Goal: Information Seeking & Learning: Learn about a topic

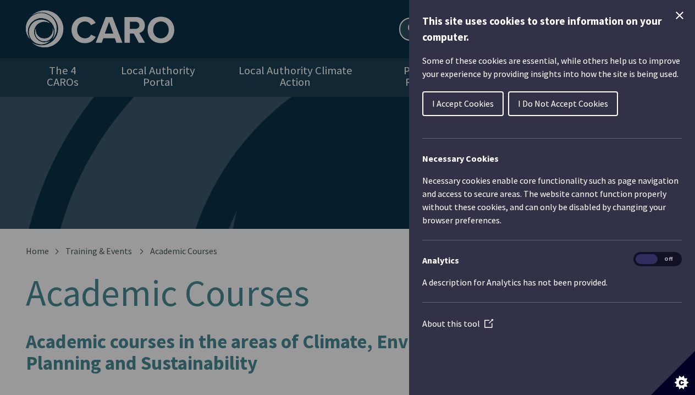
click at [452, 105] on span "I Accept Cookies" at bounding box center [463, 103] width 62 height 11
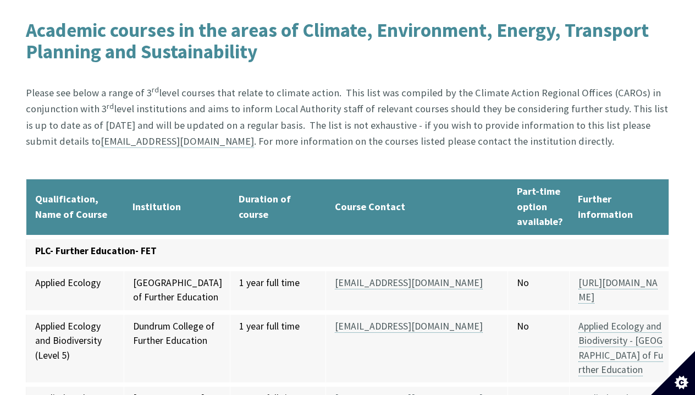
scroll to position [314, 0]
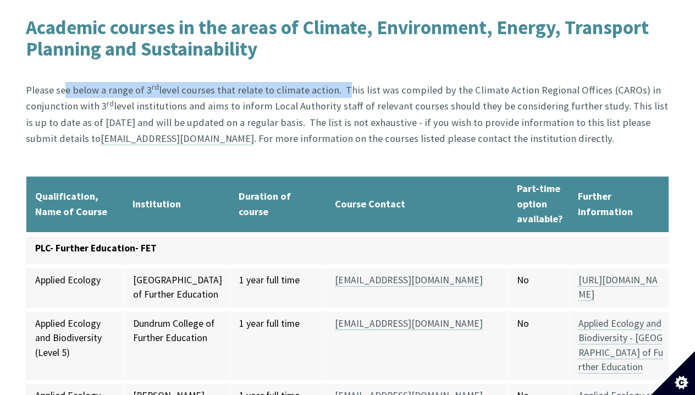
drag, startPoint x: 62, startPoint y: 73, endPoint x: 336, endPoint y: 73, distance: 273.9
click at [336, 73] on p "Please see below a range of 3 rd level courses that relate to climate action. T…" at bounding box center [348, 114] width 644 height 97
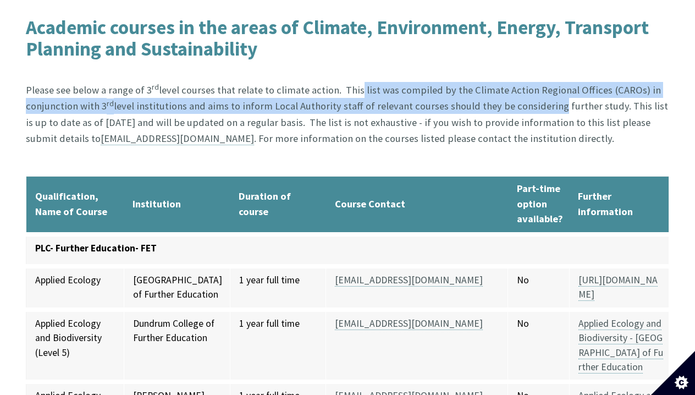
drag, startPoint x: 349, startPoint y: 74, endPoint x: 542, endPoint y: 85, distance: 193.9
click at [542, 85] on p "Please see below a range of 3 rd level courses that relate to climate action. T…" at bounding box center [348, 114] width 644 height 97
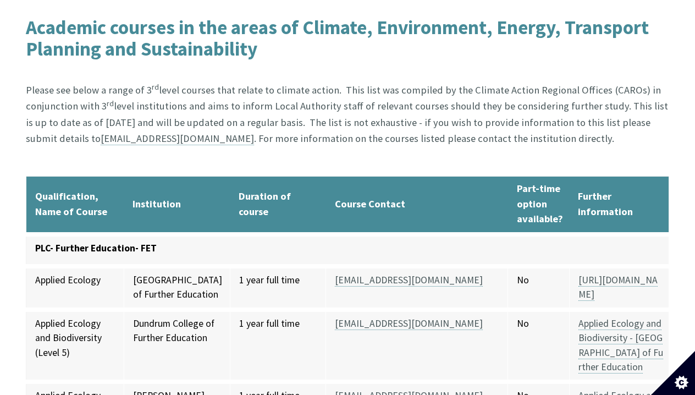
click at [68, 76] on p "Please see below a range of 3 rd level courses that relate to climate action. T…" at bounding box center [348, 114] width 644 height 97
click at [83, 78] on p "Please see below a range of 3 rd level courses that relate to climate action. T…" at bounding box center [348, 114] width 644 height 97
drag, startPoint x: 358, startPoint y: 77, endPoint x: 512, endPoint y: 80, distance: 154.0
click at [512, 80] on p "Please see below a range of 3 rd level courses that relate to climate action. T…" at bounding box center [348, 114] width 644 height 97
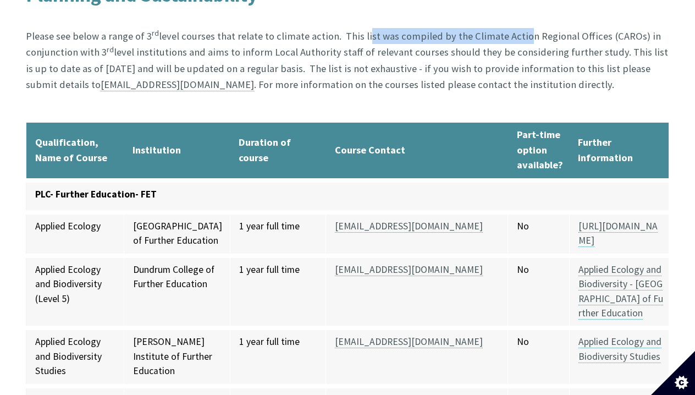
scroll to position [369, 0]
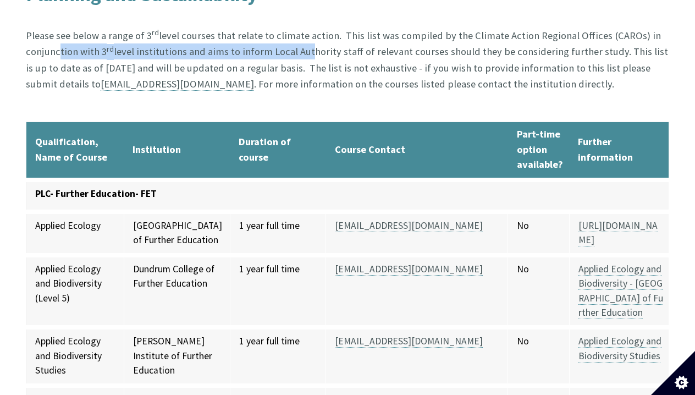
drag, startPoint x: 53, startPoint y: 39, endPoint x: 304, endPoint y: 35, distance: 250.8
click at [304, 35] on p "Please see below a range of 3 rd level courses that relate to climate action. T…" at bounding box center [348, 60] width 644 height 97
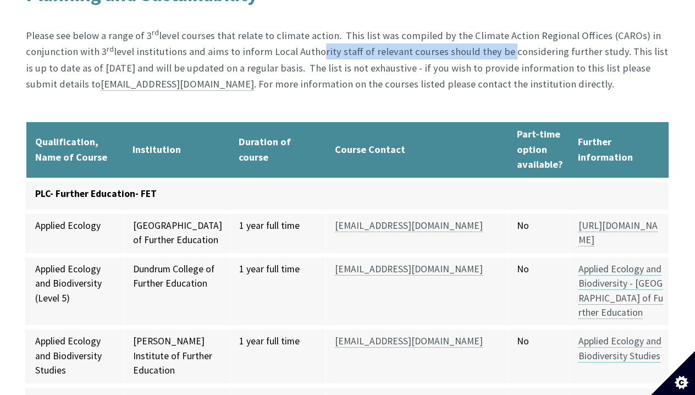
drag, startPoint x: 312, startPoint y: 38, endPoint x: 497, endPoint y: 39, distance: 184.3
click at [496, 39] on p "Please see below a range of 3 rd level courses that relate to climate action. T…" at bounding box center [348, 60] width 644 height 97
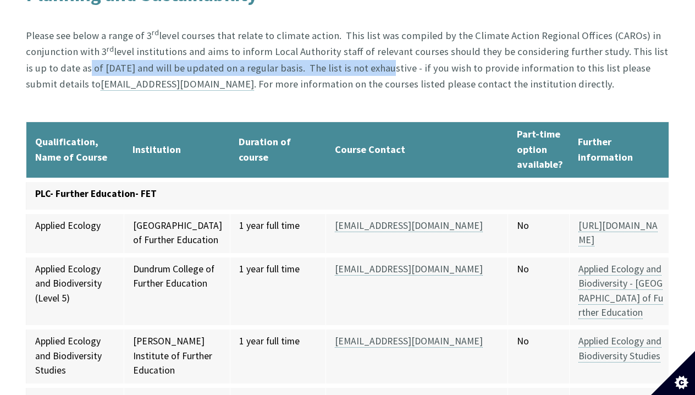
drag, startPoint x: 61, startPoint y: 54, endPoint x: 354, endPoint y: 53, distance: 293.2
click at [354, 53] on p "Please see below a range of 3 rd level courses that relate to climate action. T…" at bounding box center [348, 60] width 644 height 97
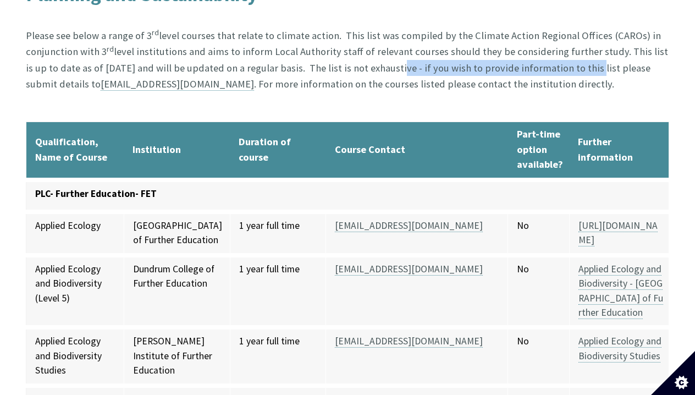
drag, startPoint x: 364, startPoint y: 56, endPoint x: 561, endPoint y: 56, distance: 196.9
click at [560, 56] on p "Please see below a range of 3 rd level courses that relate to climate action. T…" at bounding box center [348, 60] width 644 height 97
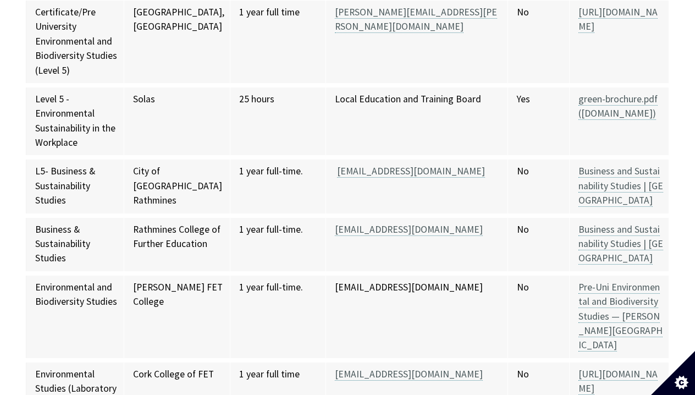
scroll to position [1089, 0]
click at [579, 93] on link "green-brochure.pdf (solas.ie)" at bounding box center [618, 106] width 79 height 27
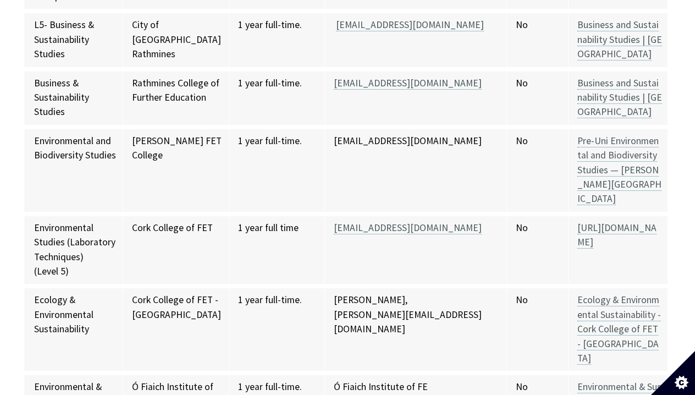
scroll to position [1235, 1]
click at [578, 76] on link "Business and Sustainability Studies | Rathmines College" at bounding box center [620, 97] width 85 height 42
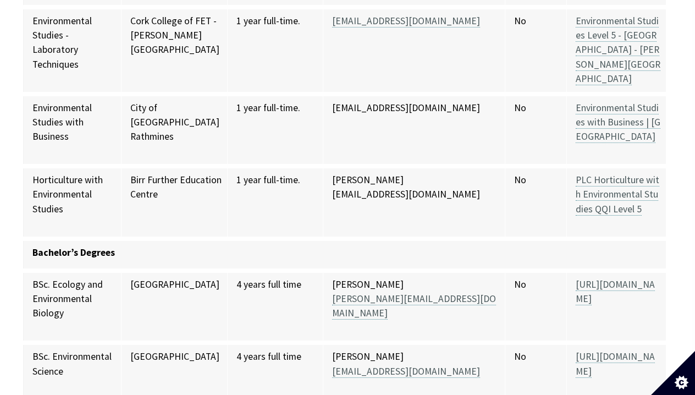
scroll to position [2224, 2]
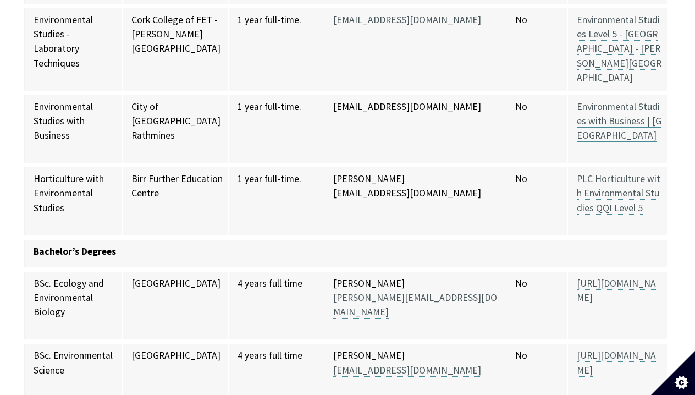
click at [590, 101] on link "Environmental Studies with Business | Rathmines College" at bounding box center [619, 122] width 85 height 42
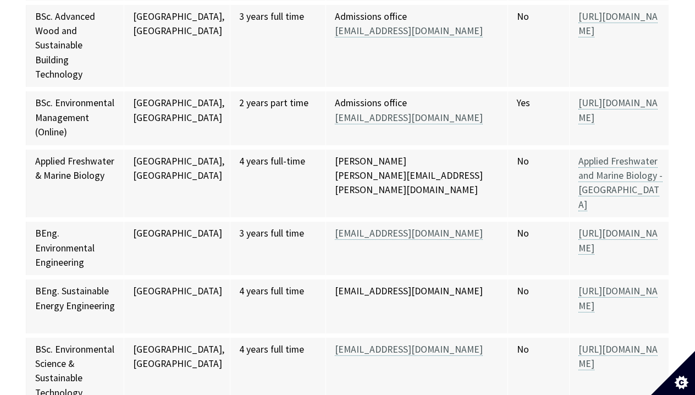
scroll to position [2757, 1]
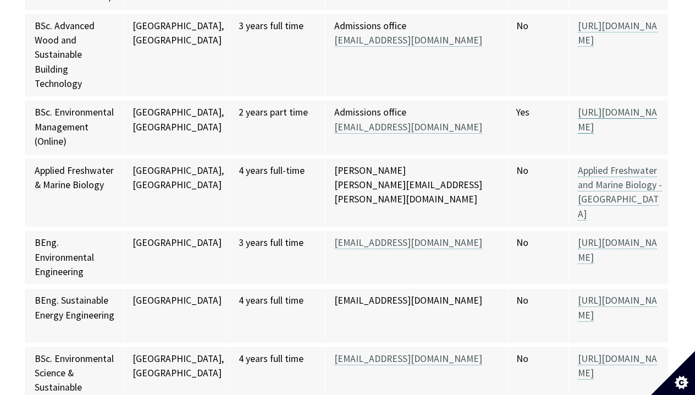
click at [578, 106] on link "https://www.itsligo.ie/courses/bsc-in-environmental-management/" at bounding box center [617, 119] width 79 height 27
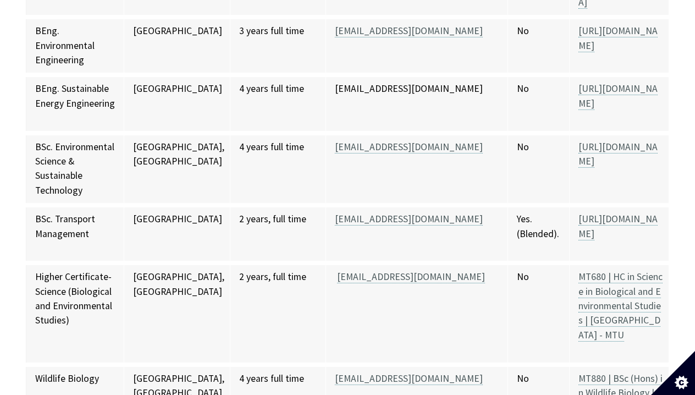
scroll to position [2966, 0]
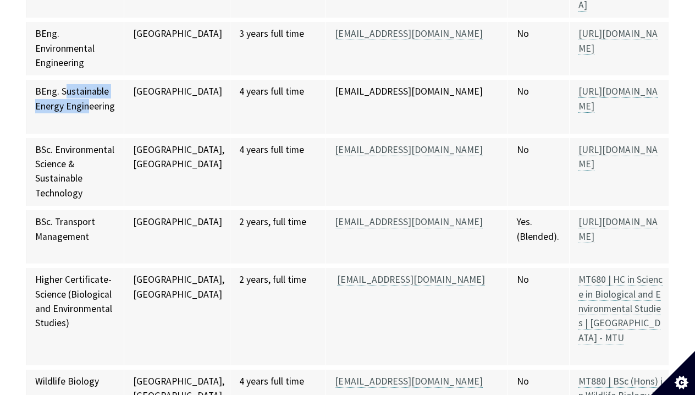
drag, startPoint x: 68, startPoint y: 21, endPoint x: 86, endPoint y: 34, distance: 22.1
click at [86, 78] on td "BEng. Sustainable Energy Engineering" at bounding box center [75, 107] width 98 height 58
click at [618, 85] on link "https://www.cit.ie/course/MT837" at bounding box center [618, 98] width 79 height 27
click at [579, 144] on link "https://www.cit.ie/course/MT878" at bounding box center [618, 157] width 79 height 27
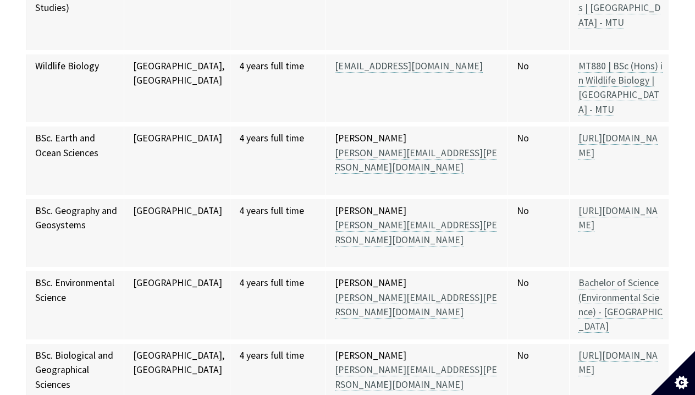
scroll to position [3282, 0]
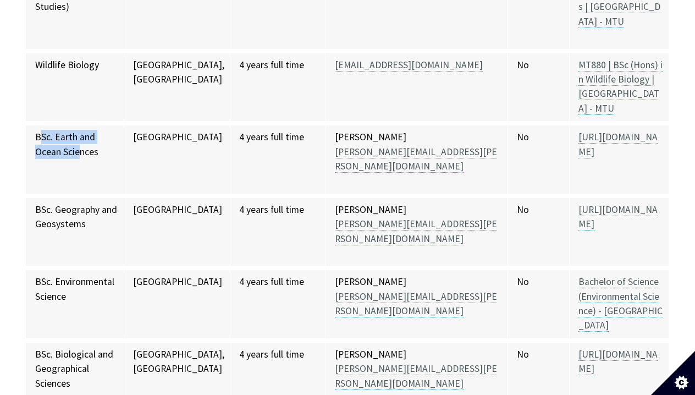
drag, startPoint x: 43, startPoint y: 30, endPoint x: 81, endPoint y: 45, distance: 41.5
click at [81, 123] on td "BSc. Earth and Ocean Sciences" at bounding box center [75, 159] width 98 height 73
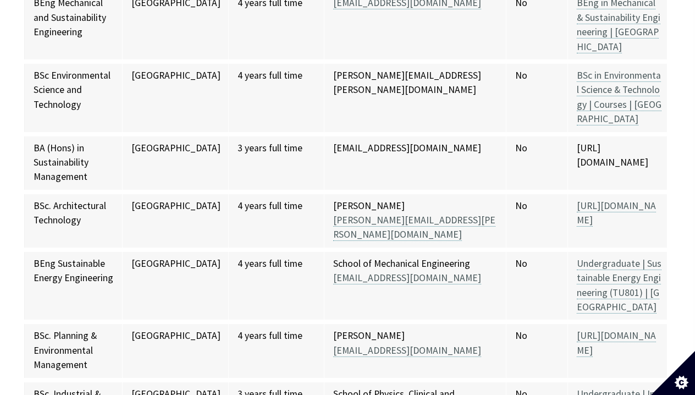
scroll to position [4545, 2]
click at [602, 257] on link "Undergraduate | Sustainable Energy Engineering (TU801) | TU Dublin" at bounding box center [619, 285] width 85 height 56
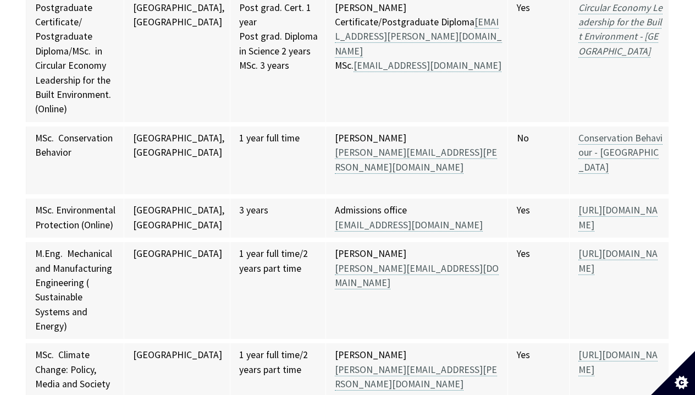
scroll to position [5615, 0]
click at [579, 348] on link "https://www.dcu.ie/courses/Postgraduate/law_and_government/MSc-Climate-Change-P…" at bounding box center [618, 361] width 79 height 27
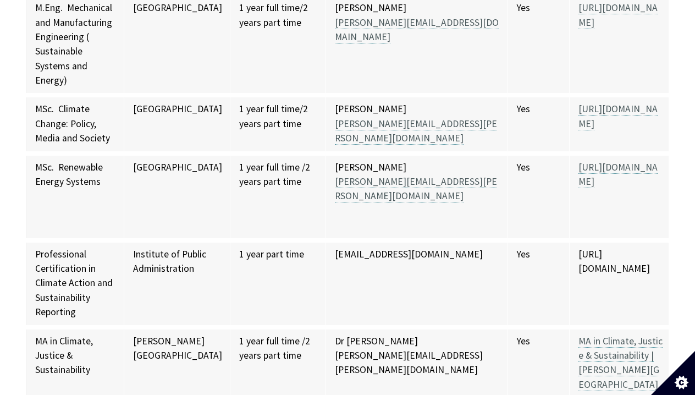
scroll to position [5870, 0]
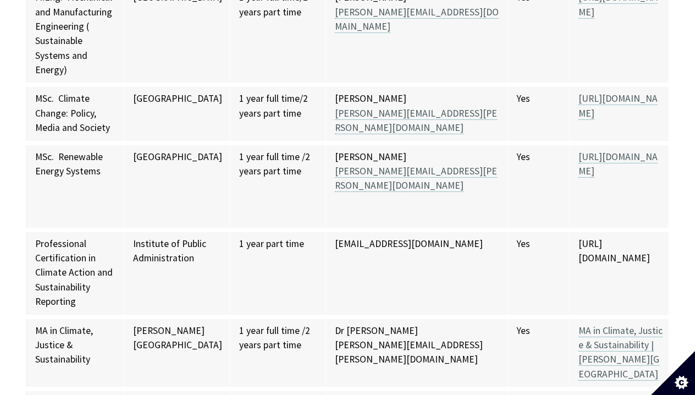
click at [129, 230] on td "Institute of Public Administration" at bounding box center [177, 273] width 106 height 87
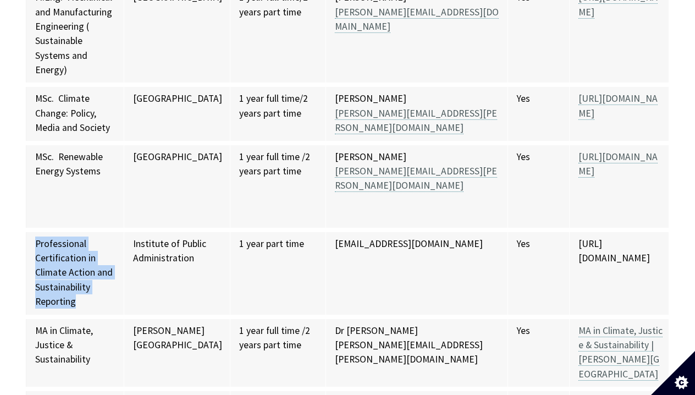
drag, startPoint x: 34, startPoint y: 20, endPoint x: 91, endPoint y: 80, distance: 82.5
click at [91, 230] on td "Professional Certification in Climate Action and Sustainability Reporting" at bounding box center [75, 273] width 98 height 87
copy td "Professional Certification in Climate Action and Sustainability Reporting"
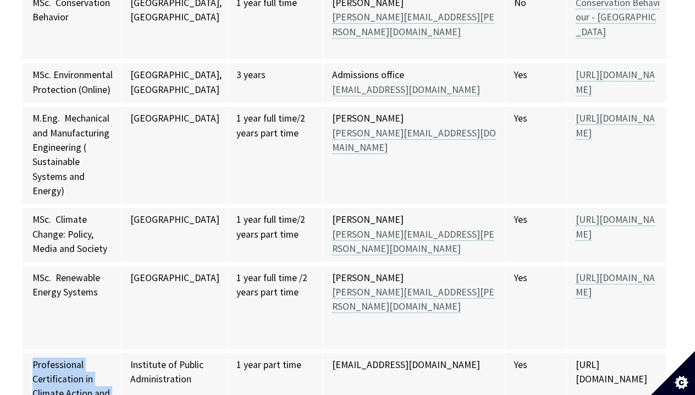
scroll to position [5750, 3]
click at [595, 271] on link "https://www.dkit.ie/courses/school-of-engineering/electronic-and-mechanical-eng…" at bounding box center [615, 284] width 79 height 27
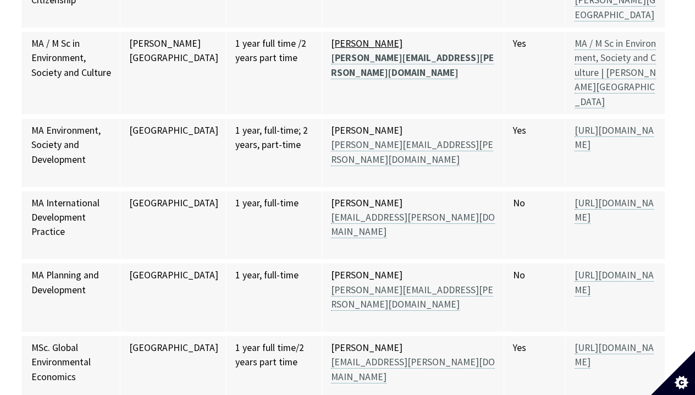
scroll to position [6317, 4]
click at [575, 341] on link "https://www.nuigalway.ie/courses/taught-postgraduate-courses/global-environment…" at bounding box center [614, 354] width 79 height 27
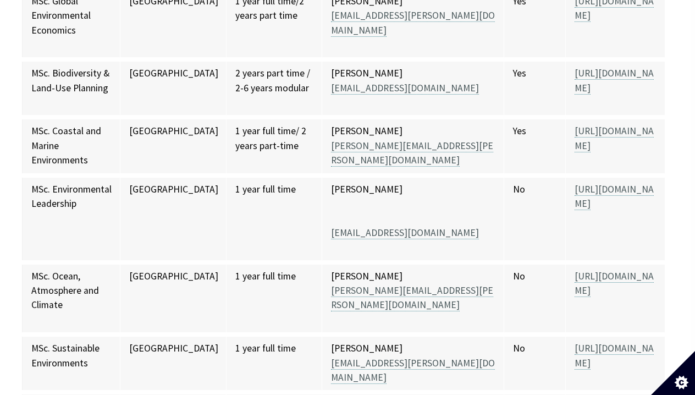
scroll to position [6664, 4]
click at [603, 342] on link "http://www.nuigalway.ie/courses/taught-postgraduate-courses/sustainable-environ…" at bounding box center [614, 355] width 79 height 27
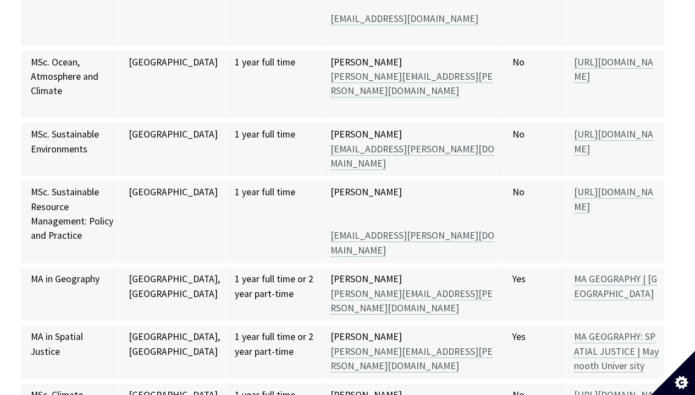
scroll to position [6886, 6]
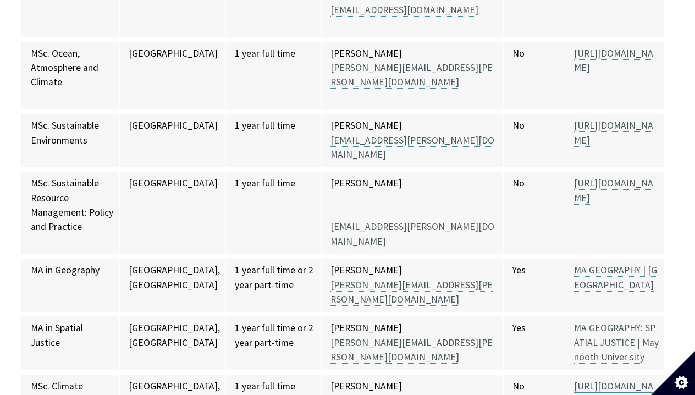
click at [617, 380] on link "https://www.maynoothuniversity.ie/study-maynooth/postgraduate-studies/courses/m…" at bounding box center [613, 393] width 79 height 27
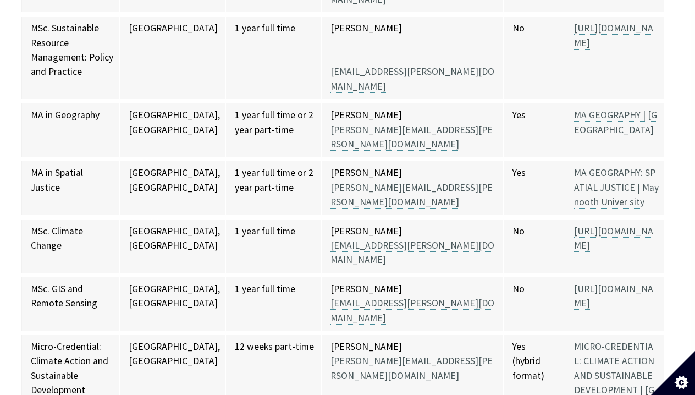
scroll to position [7043, 6]
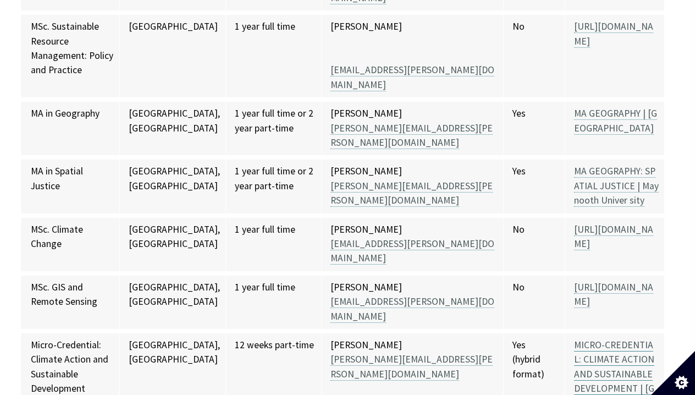
click at [602, 339] on link "MICRO-CREDENTIAL: CLIMATE ACTION AND SUSTAINABLE DEVELOPMENT | Maynooth Univers…" at bounding box center [614, 374] width 80 height 71
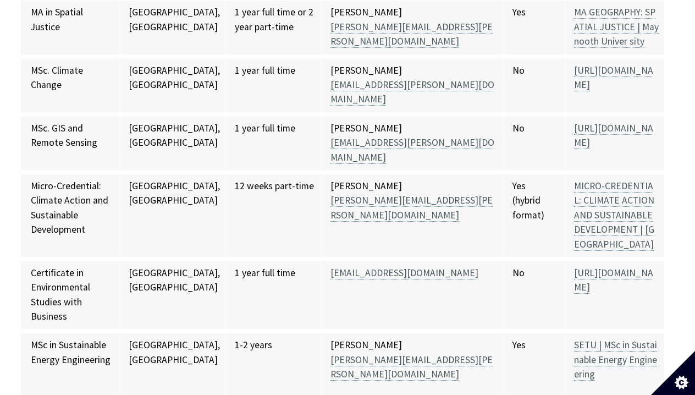
scroll to position [7202, 14]
click at [612, 266] on link "https://www.rathminescollege.ie/courses/certificate-in-environmental-studies-wi…" at bounding box center [613, 279] width 79 height 27
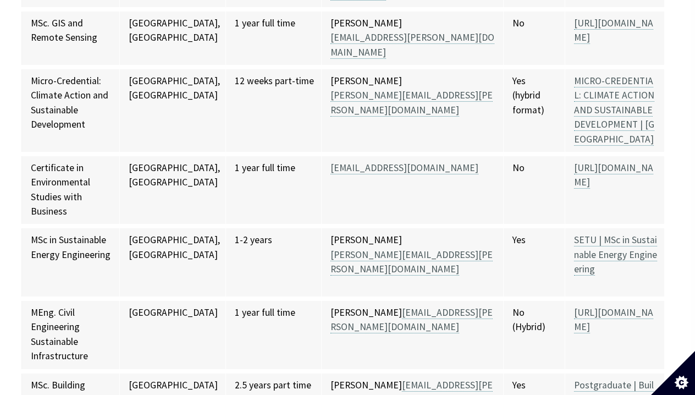
scroll to position [7312, 14]
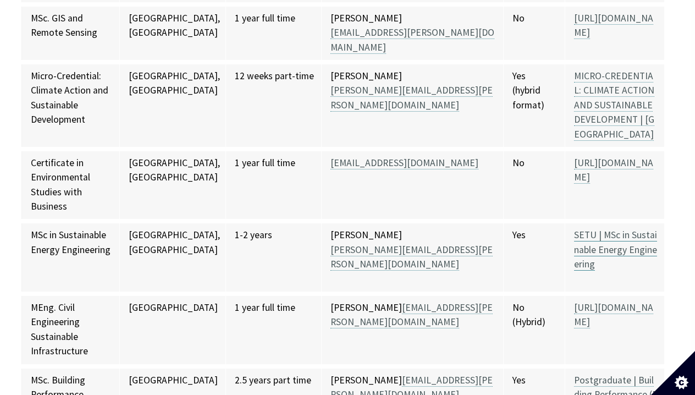
click at [617, 229] on link "SETU | MSc in Sustainable Energy Engineering" at bounding box center [615, 250] width 83 height 42
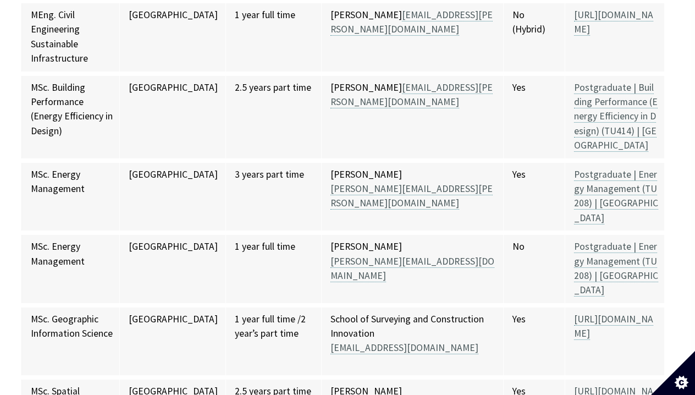
scroll to position [7606, 12]
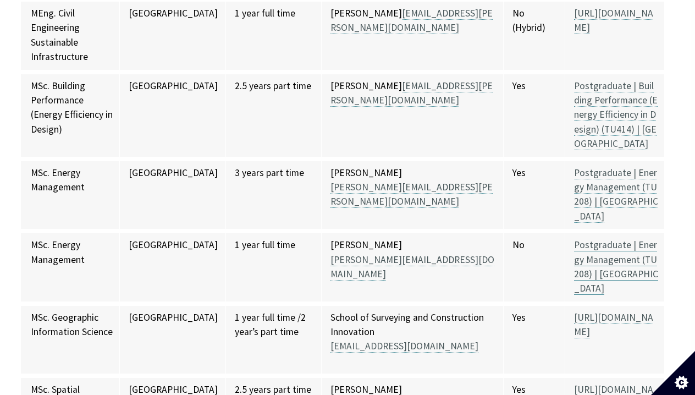
click at [576, 239] on link "Postgraduate | Energy Management (TU208) | TU Dublin" at bounding box center [616, 267] width 84 height 56
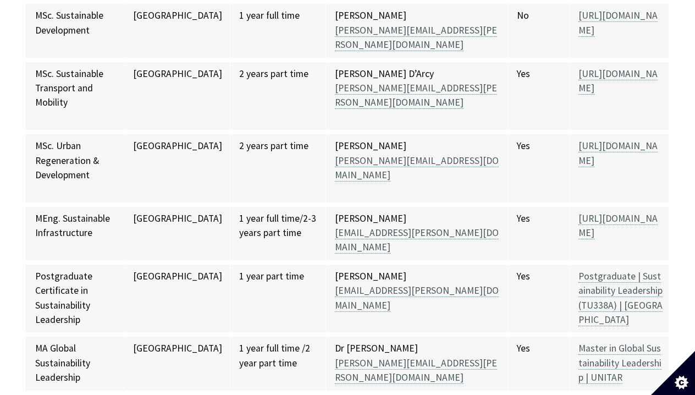
scroll to position [8037, 0]
click at [613, 271] on link "Postgraduate | Sustainability Leadership (TU338A) | TU Dublin" at bounding box center [621, 299] width 84 height 56
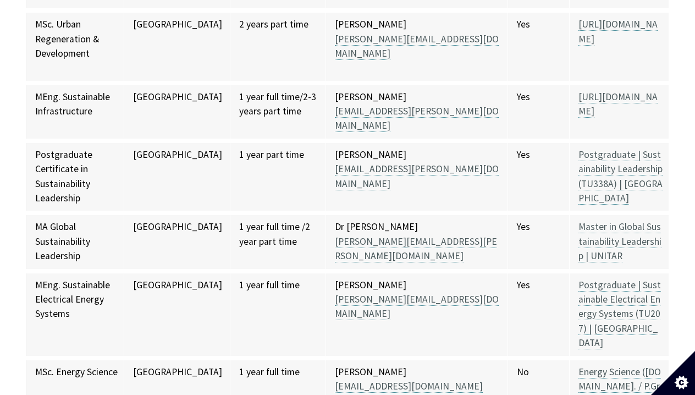
scroll to position [8161, 0]
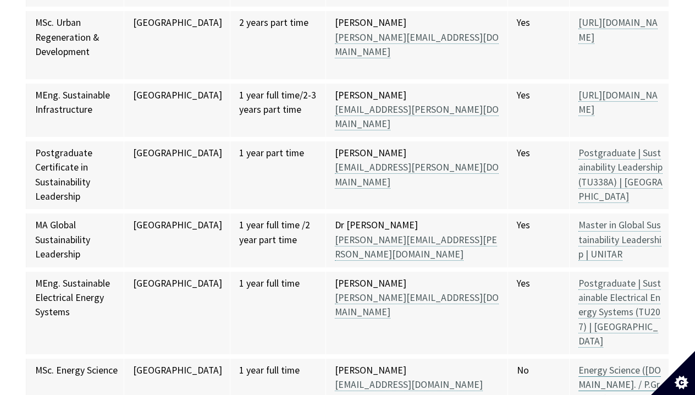
click at [618, 364] on link "Energy Science (M.Sc. / P.Grad.Dip) - Courses | Trinity College Dublin" at bounding box center [620, 399] width 83 height 71
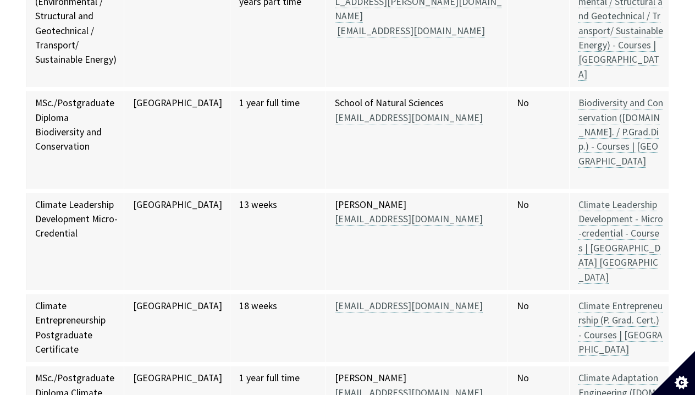
scroll to position [8720, 0]
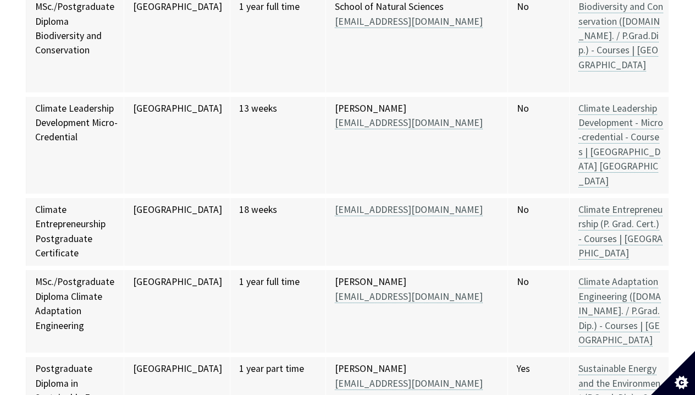
scroll to position [8814, 0]
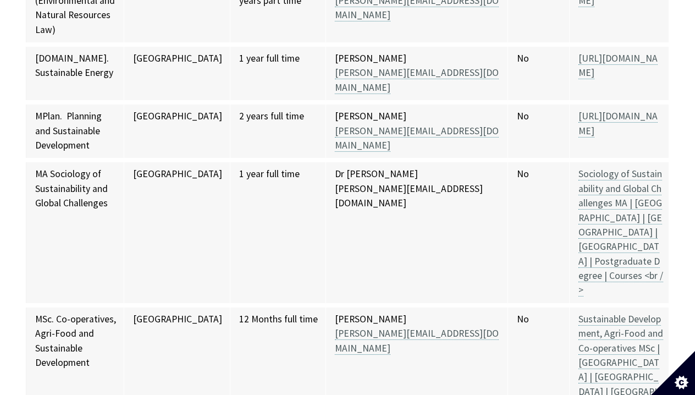
scroll to position [9893, 0]
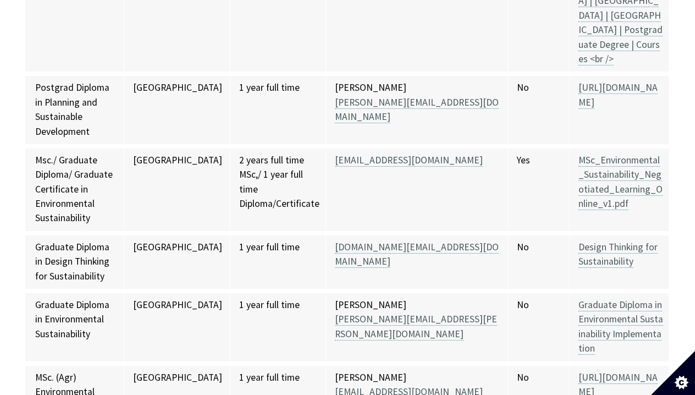
scroll to position [10268, 0]
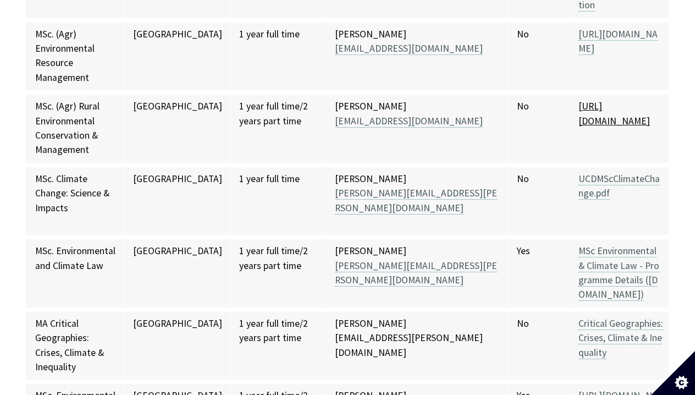
scroll to position [10612, 0]
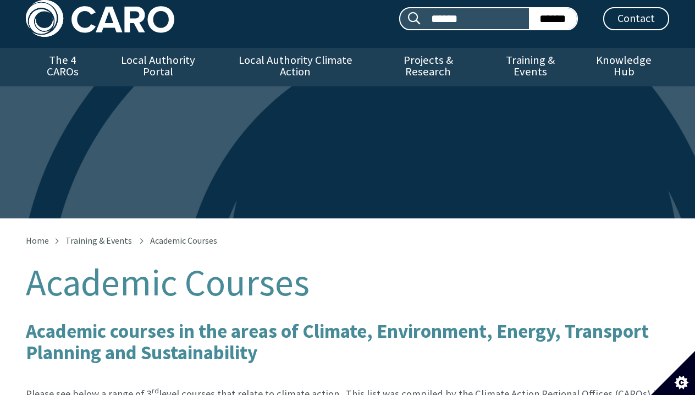
scroll to position [0, 0]
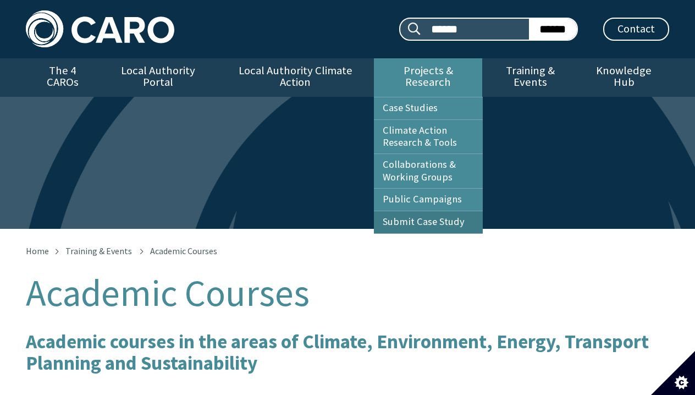
click at [443, 217] on link "Submit Case Study" at bounding box center [428, 222] width 109 height 22
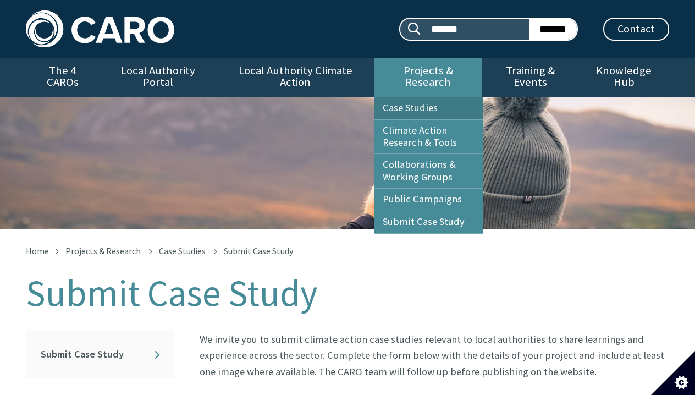
click at [410, 98] on link "Case Studies" at bounding box center [428, 108] width 109 height 22
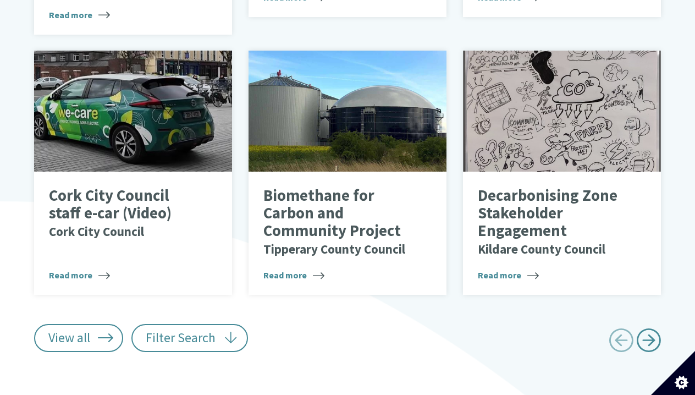
scroll to position [785, 0]
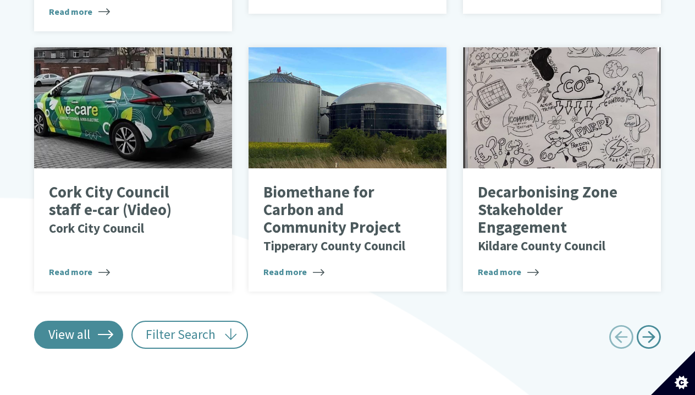
click at [101, 321] on link "View all" at bounding box center [78, 335] width 89 height 28
type input "******"
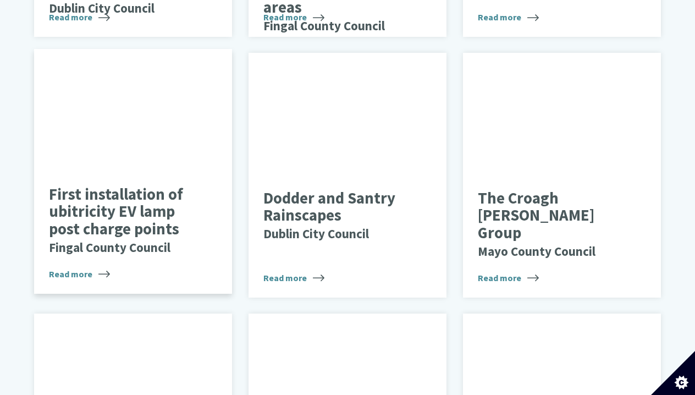
scroll to position [2126, 0]
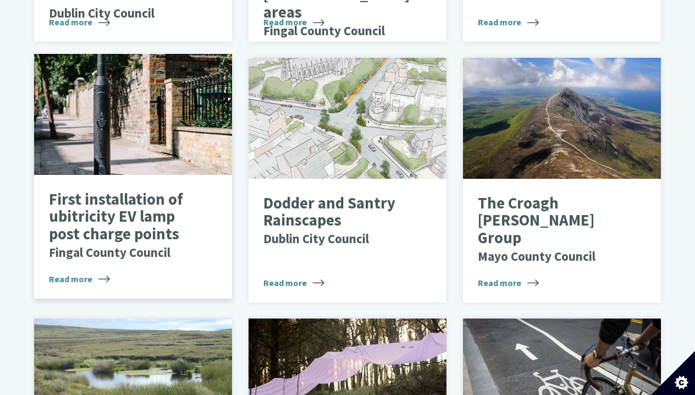
click at [105, 191] on p "First installation of ubitricity EV lamp post charge points Fingal County Counc…" at bounding box center [124, 226] width 151 height 70
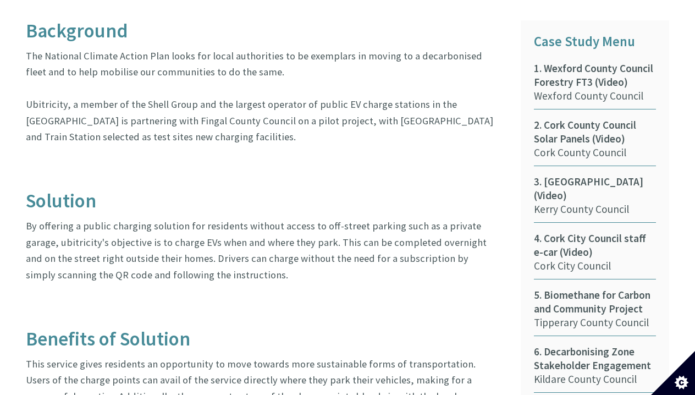
scroll to position [606, 0]
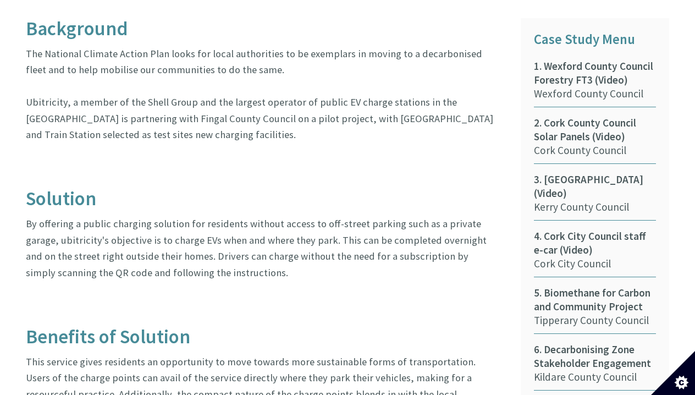
click at [325, 46] on p "The National Climate Action Plan looks for local authorities to be exemplars in…" at bounding box center [261, 111] width 470 height 130
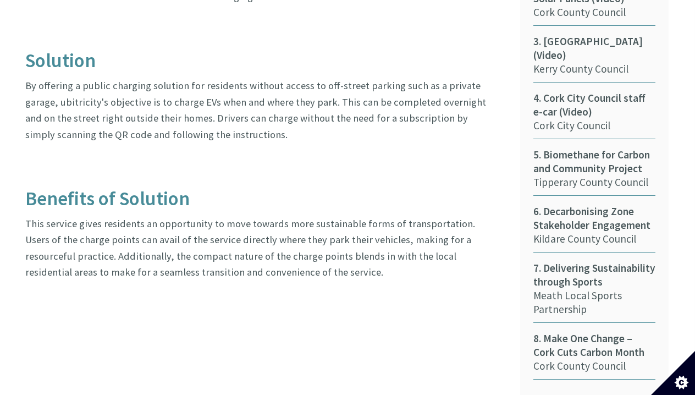
scroll to position [750, 1]
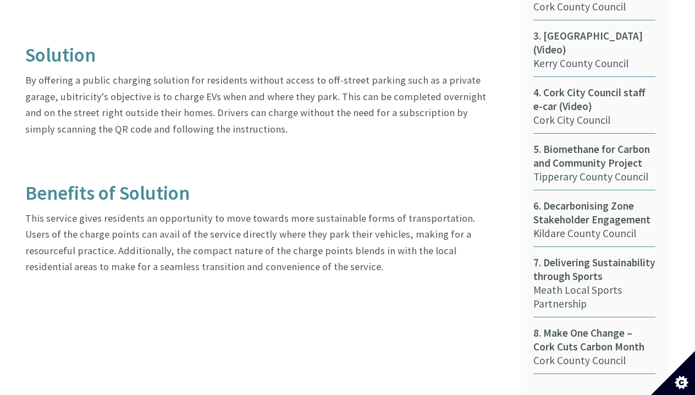
click at [46, 72] on p "By offering a public charging solution for residents without access to off-stre…" at bounding box center [260, 120] width 470 height 97
click at [208, 72] on p "By offering a public charging solution for residents without access to off-stre…" at bounding box center [260, 120] width 470 height 97
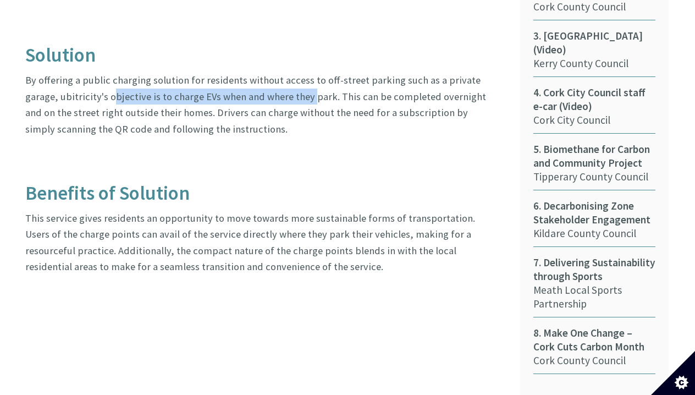
drag, startPoint x: 77, startPoint y: 79, endPoint x: 272, endPoint y: 83, distance: 195.3
click at [272, 83] on p "By offering a public charging solution for residents without access to off-stre…" at bounding box center [260, 120] width 470 height 97
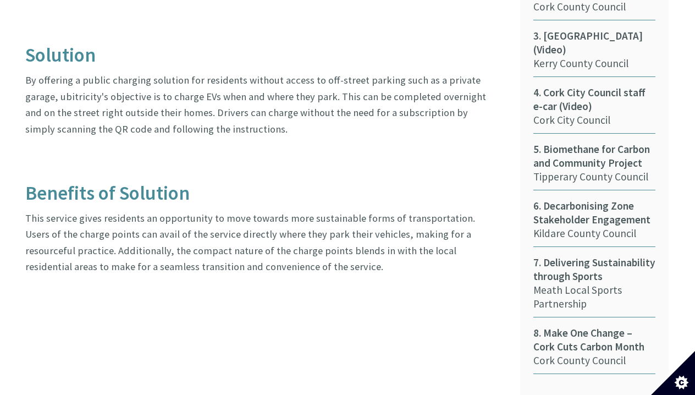
click at [318, 87] on p "By offering a public charging solution for residents without access to off-stre…" at bounding box center [260, 120] width 470 height 97
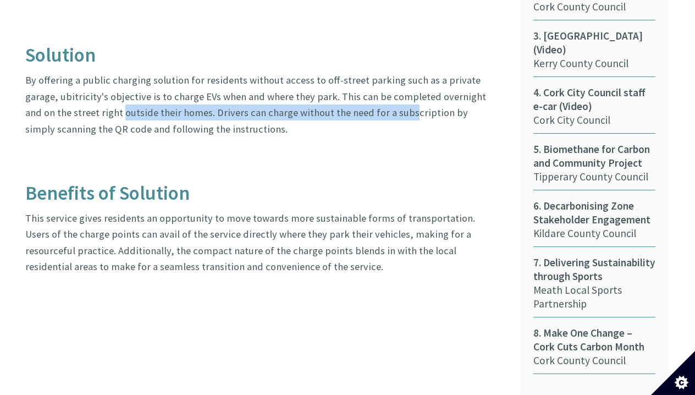
drag, startPoint x: 74, startPoint y: 96, endPoint x: 358, endPoint y: 88, distance: 284.5
click at [358, 88] on p "By offering a public charging solution for residents without access to off-stre…" at bounding box center [260, 120] width 470 height 97
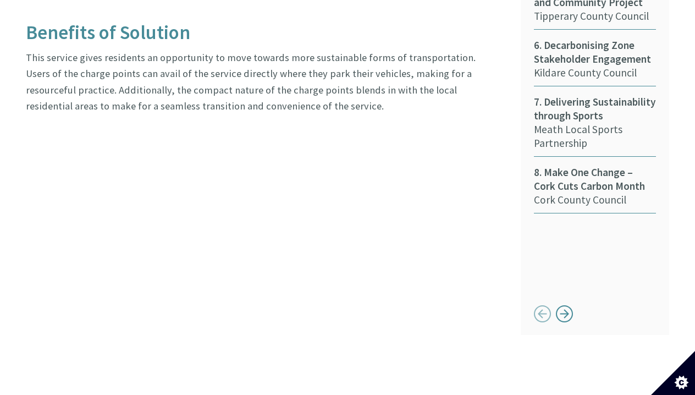
scroll to position [914, 0]
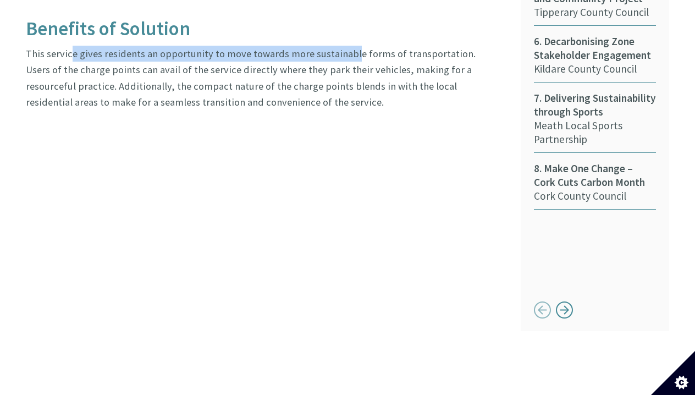
drag, startPoint x: 69, startPoint y: 36, endPoint x: 347, endPoint y: 37, distance: 277.8
click at [347, 46] on p "This service gives residents an opportunity to move towards more sustainable fo…" at bounding box center [261, 78] width 470 height 65
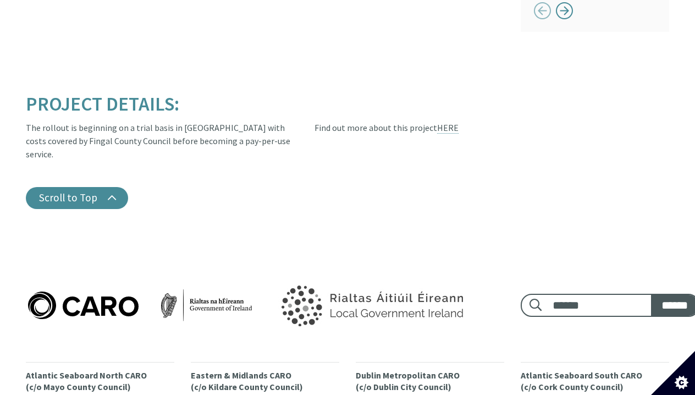
scroll to position [1196, 1]
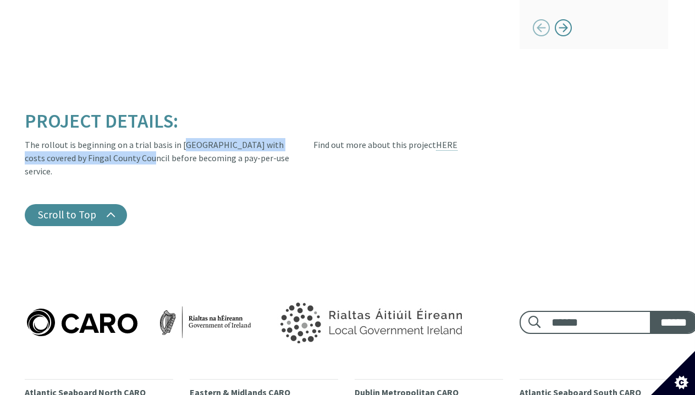
drag, startPoint x: 85, startPoint y: 102, endPoint x: 283, endPoint y: 103, distance: 198.0
click at [283, 138] on div "The rollout is beginning on a trial basis in Malahide with costs covered by Fin…" at bounding box center [161, 158] width 272 height 40
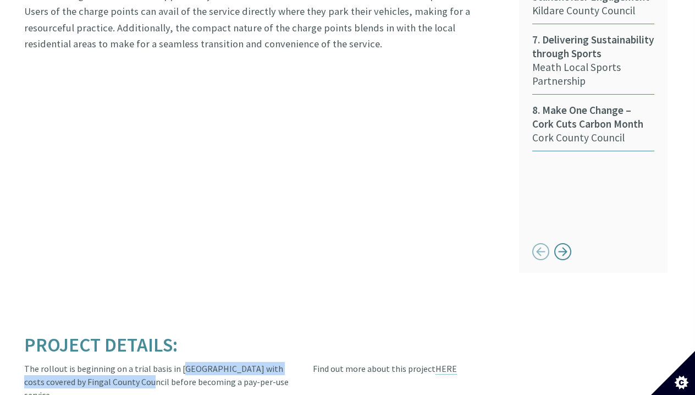
scroll to position [947, 2]
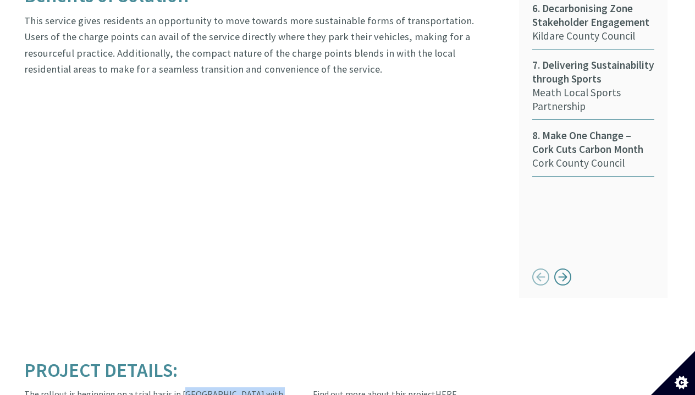
click at [447, 388] on link "HERE" at bounding box center [446, 394] width 21 height 12
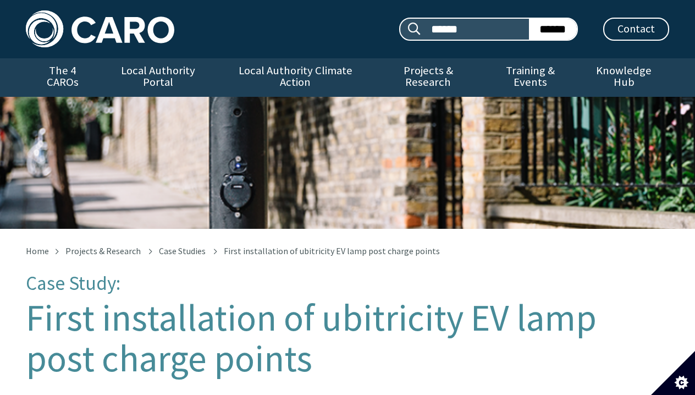
scroll to position [947, 0]
